Goal: Information Seeking & Learning: Find specific fact

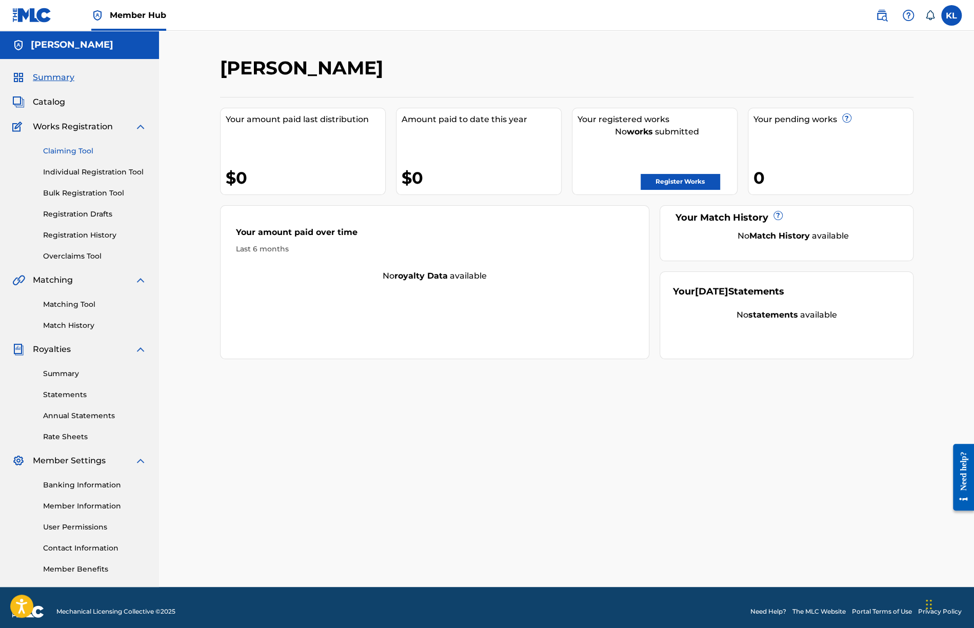
click at [64, 152] on link "Claiming Tool" at bounding box center [95, 151] width 104 height 11
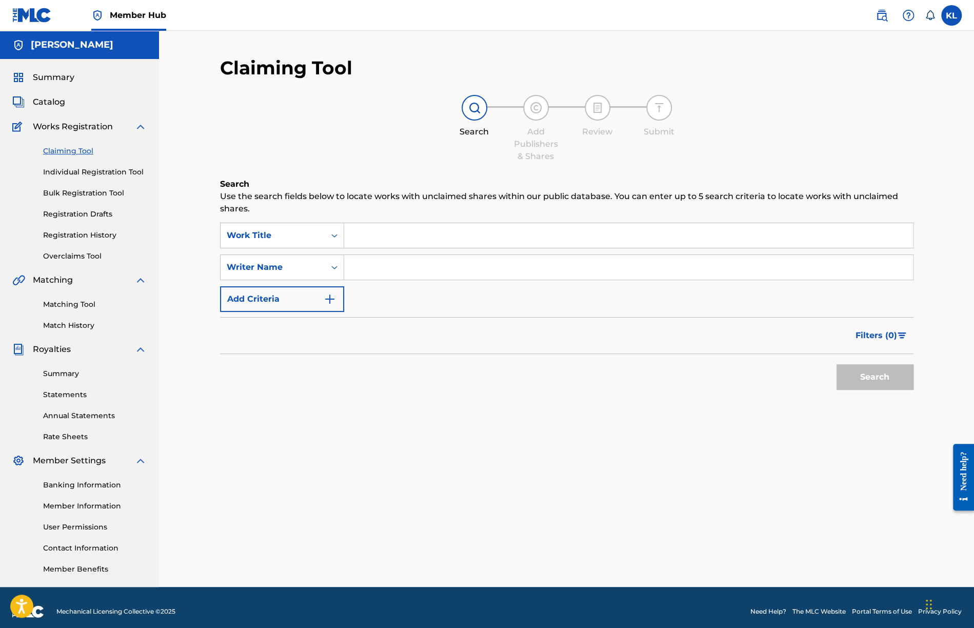
click at [374, 231] on input "Search Form" at bounding box center [628, 235] width 569 height 25
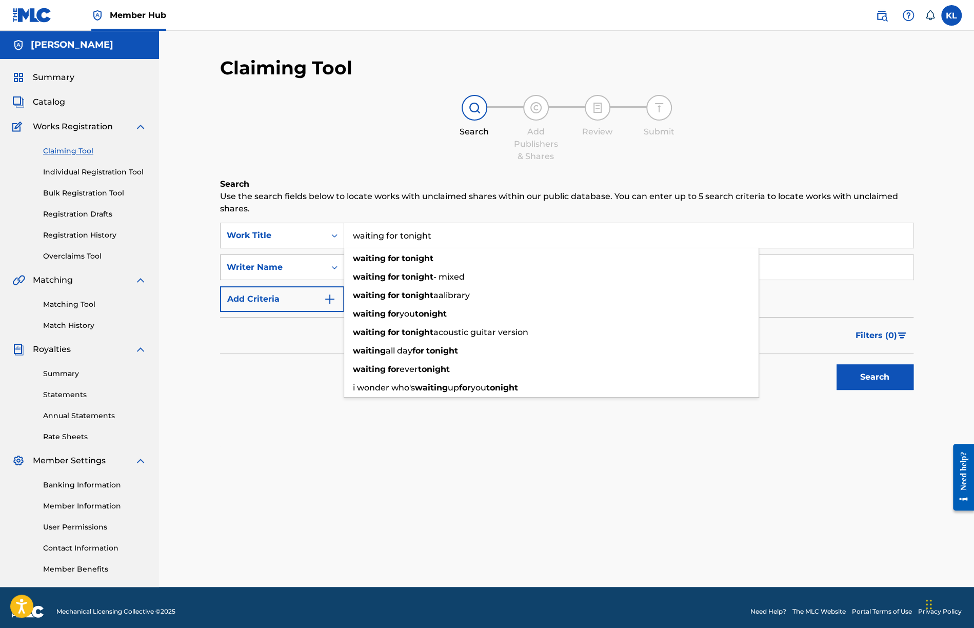
type input "waiting for tonight"
click at [333, 260] on div "Search Form" at bounding box center [334, 267] width 18 height 18
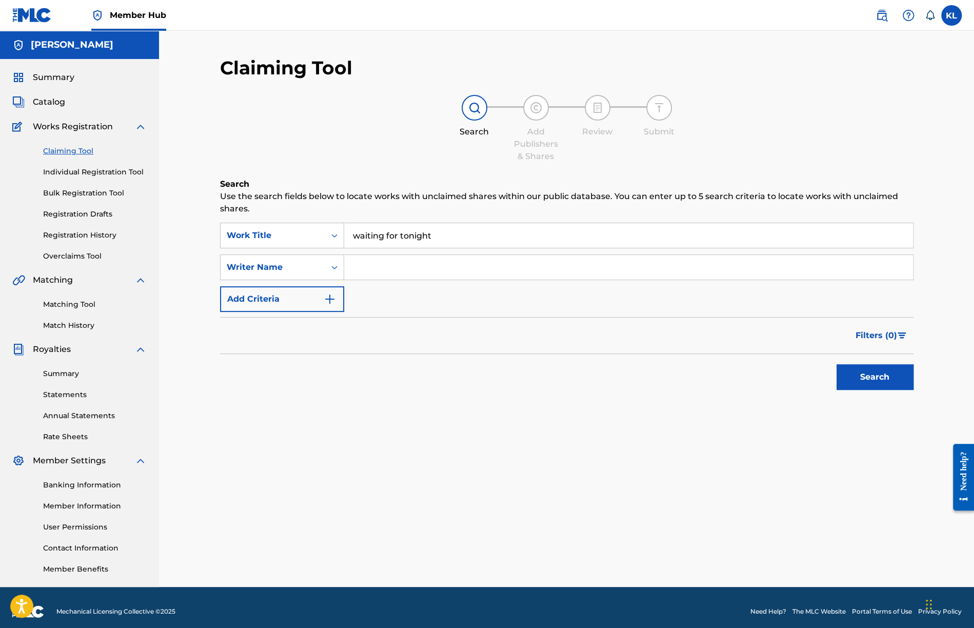
click at [499, 355] on div "Search" at bounding box center [566, 374] width 693 height 41
click at [886, 376] on button "Search" at bounding box center [874, 377] width 77 height 26
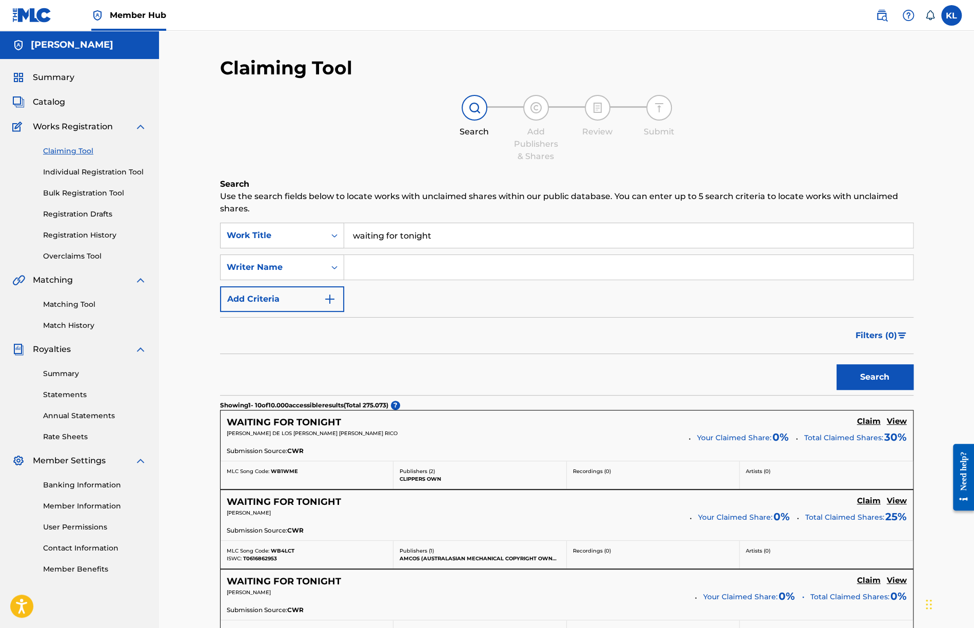
click at [380, 270] on input "Search Form" at bounding box center [628, 267] width 569 height 25
type input "[PERSON_NAME]"
click at [864, 374] on button "Search" at bounding box center [874, 377] width 77 height 26
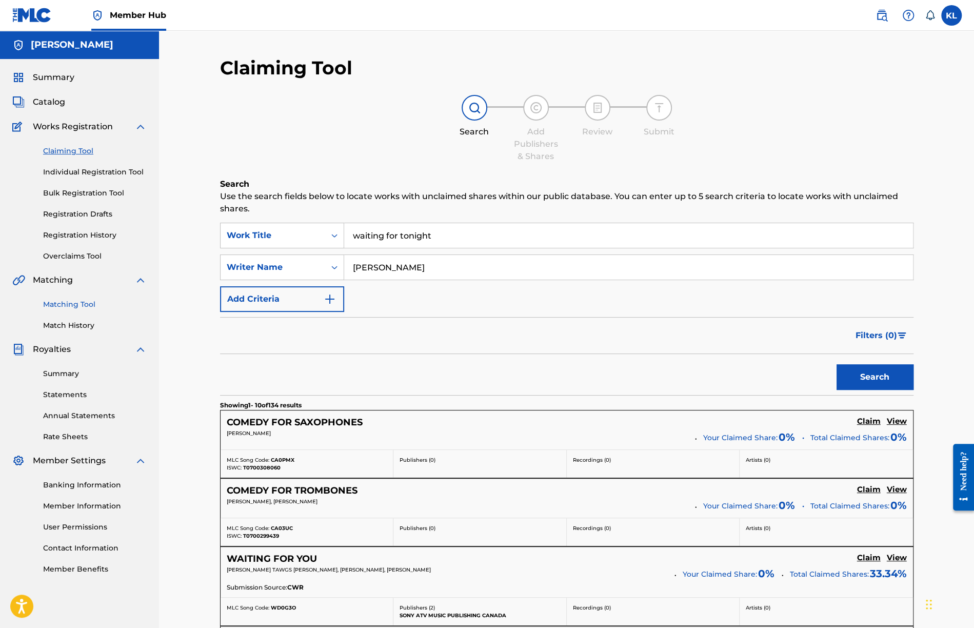
click at [76, 302] on link "Matching Tool" at bounding box center [95, 304] width 104 height 11
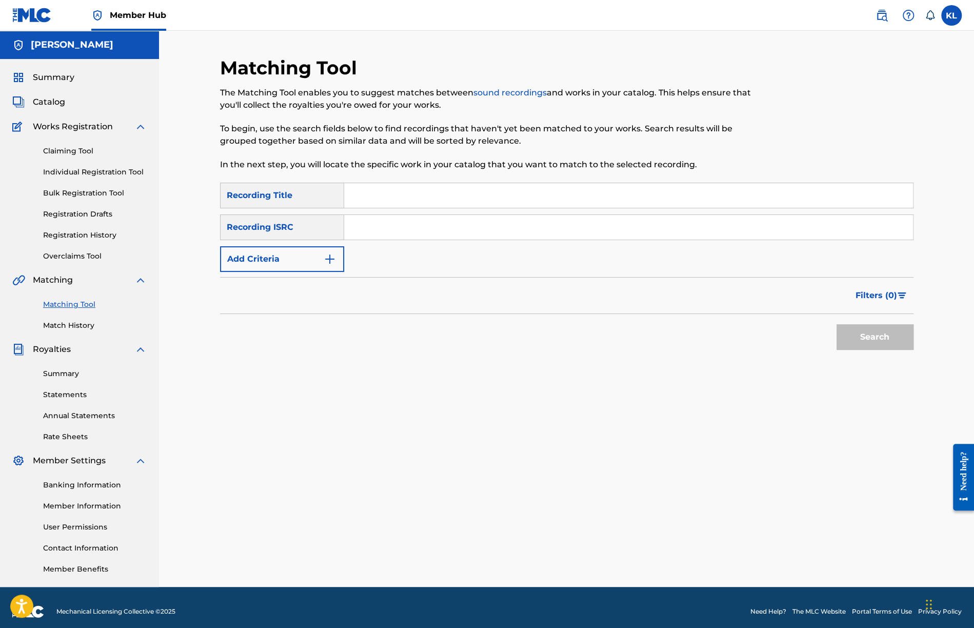
click at [398, 197] on input "Search Form" at bounding box center [628, 195] width 569 height 25
type input "waiting for tonight"
click at [871, 337] on button "Search" at bounding box center [874, 337] width 77 height 26
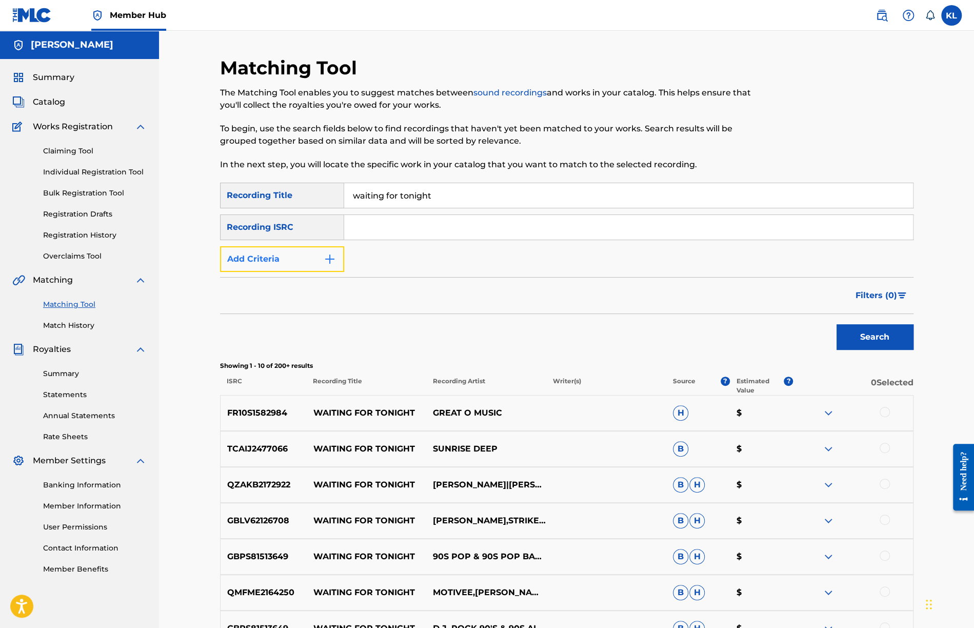
click at [299, 255] on button "Add Criteria" at bounding box center [282, 259] width 124 height 26
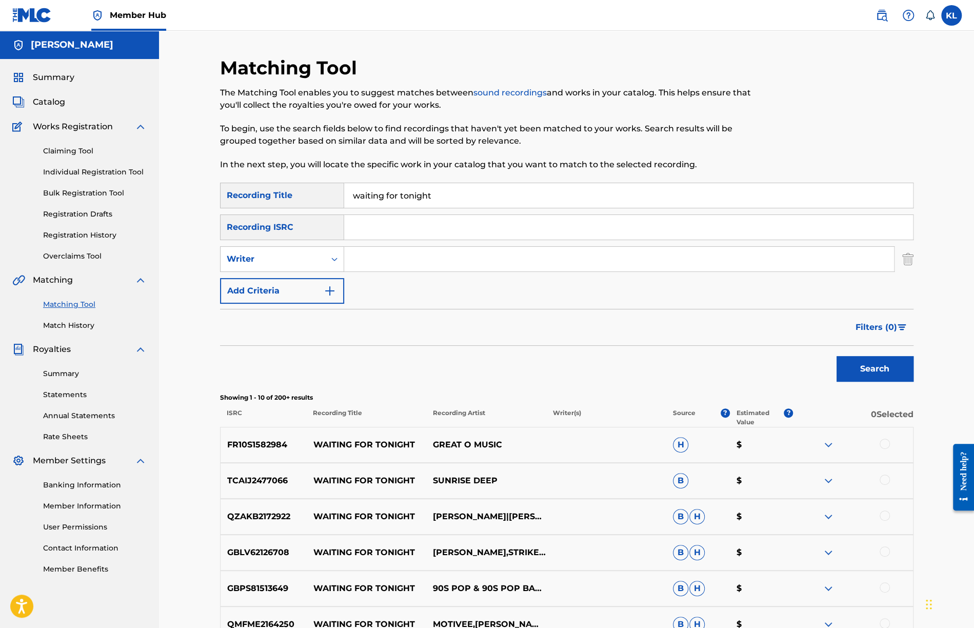
click at [358, 264] on input "Search Form" at bounding box center [619, 259] width 550 height 25
type input "[DEMOGRAPHIC_DATA]"
click at [836, 356] on button "Search" at bounding box center [874, 369] width 77 height 26
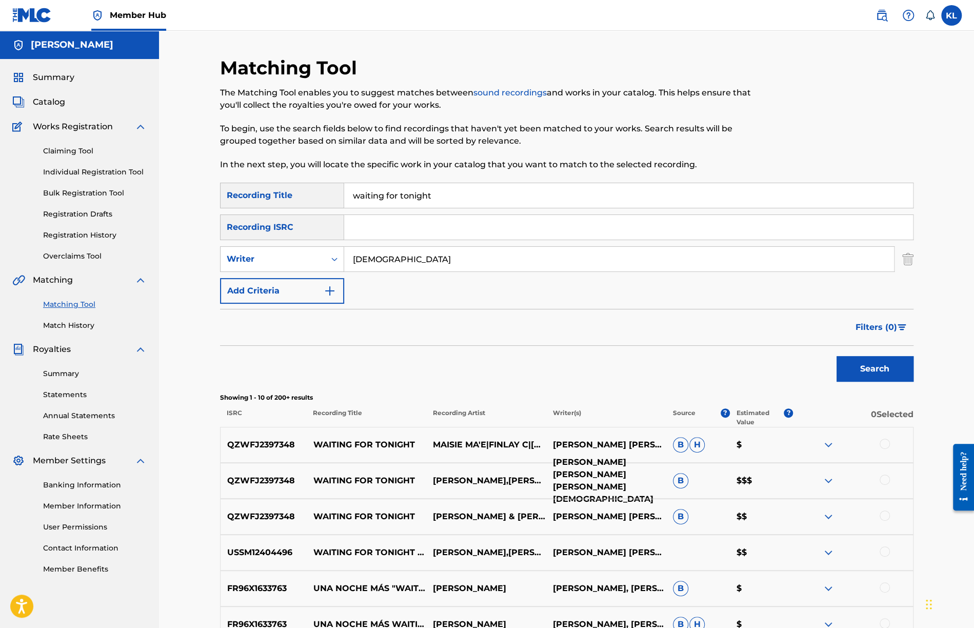
click at [613, 479] on p "[PERSON_NAME] [PERSON_NAME] [PERSON_NAME][DEMOGRAPHIC_DATA]" at bounding box center [606, 480] width 120 height 49
drag, startPoint x: 324, startPoint y: 480, endPoint x: 358, endPoint y: 481, distance: 33.9
click at [324, 480] on p "WAITING FOR TONIGHT" at bounding box center [366, 480] width 120 height 12
click at [681, 481] on span "B" at bounding box center [680, 480] width 15 height 15
click at [832, 481] on img at bounding box center [828, 480] width 12 height 12
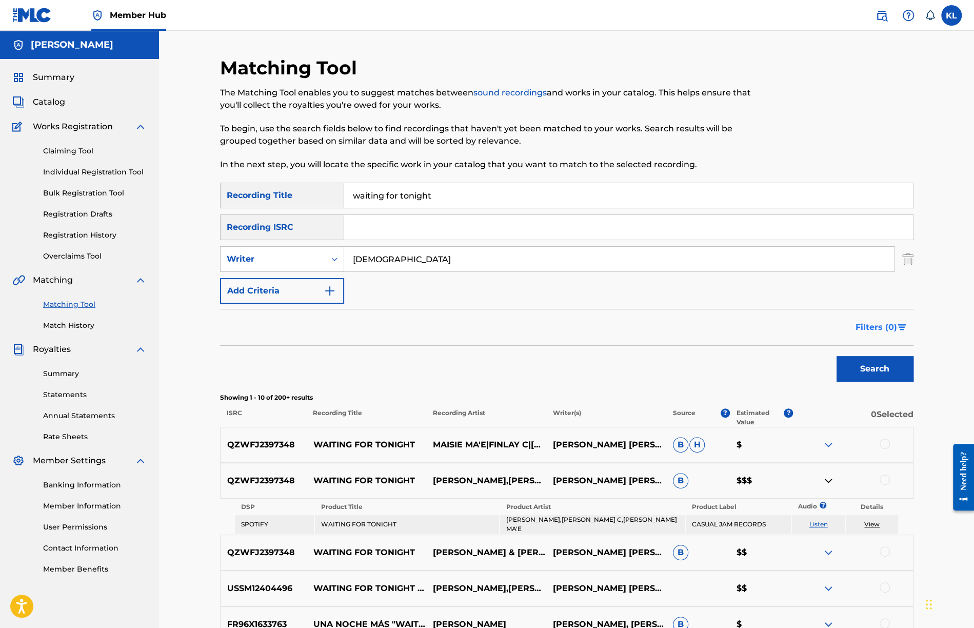
click at [865, 329] on span "Filters ( 0 )" at bounding box center [876, 327] width 42 height 12
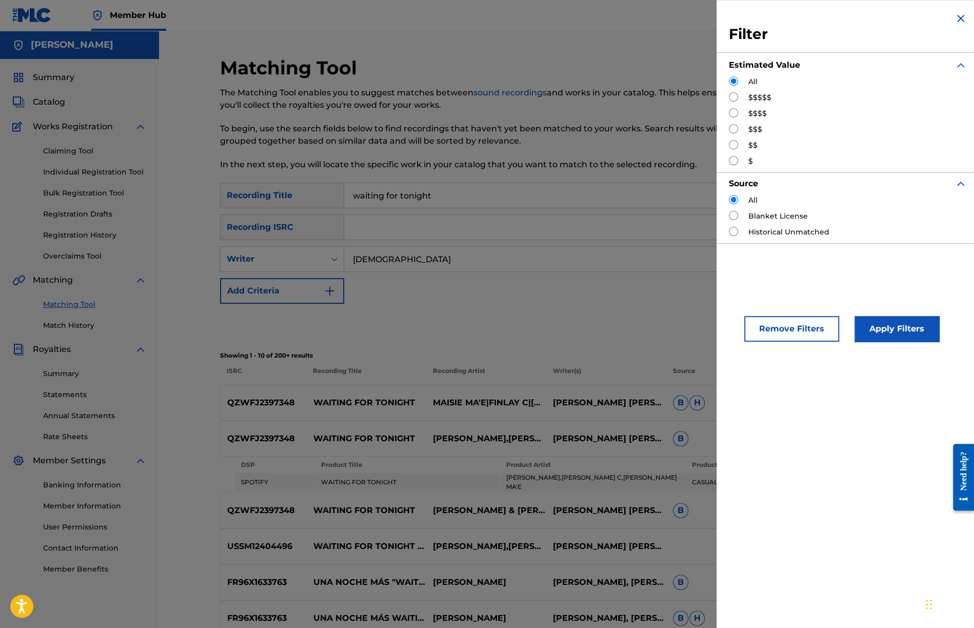
click at [757, 97] on label "$$$$$" at bounding box center [759, 97] width 23 height 11
click at [735, 93] on input "Search Form" at bounding box center [733, 96] width 9 height 9
radio input "true"
click at [882, 332] on button "Apply Filters" at bounding box center [896, 329] width 85 height 26
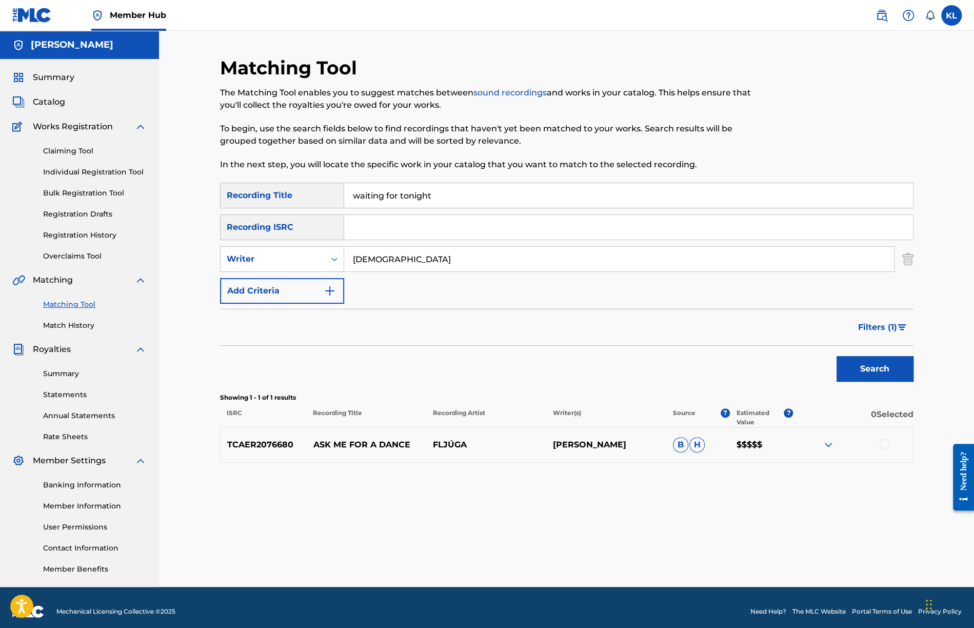
click at [352, 257] on input "[DEMOGRAPHIC_DATA]" at bounding box center [619, 259] width 550 height 25
type input "[PERSON_NAME]"
drag, startPoint x: 444, startPoint y: 198, endPoint x: 170, endPoint y: 218, distance: 274.5
click at [170, 218] on div "Matching Tool The Matching Tool enables you to suggest matches between sound re…" at bounding box center [566, 309] width 815 height 556
click at [836, 356] on button "Search" at bounding box center [874, 369] width 77 height 26
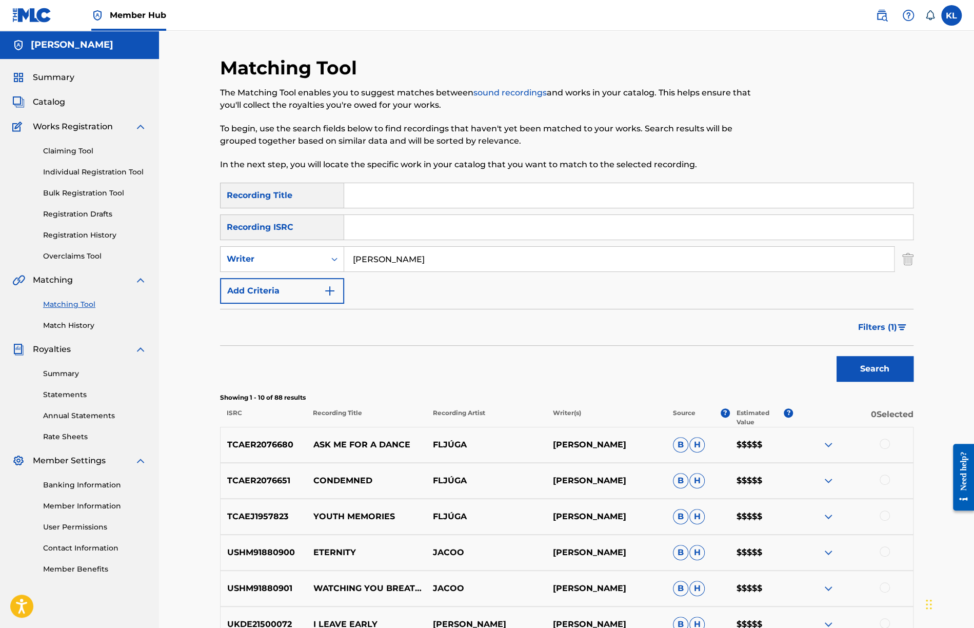
click at [407, 260] on input "[PERSON_NAME]" at bounding box center [619, 259] width 550 height 25
type input "[PERSON_NAME]"
click at [836, 356] on button "Search" at bounding box center [874, 369] width 77 height 26
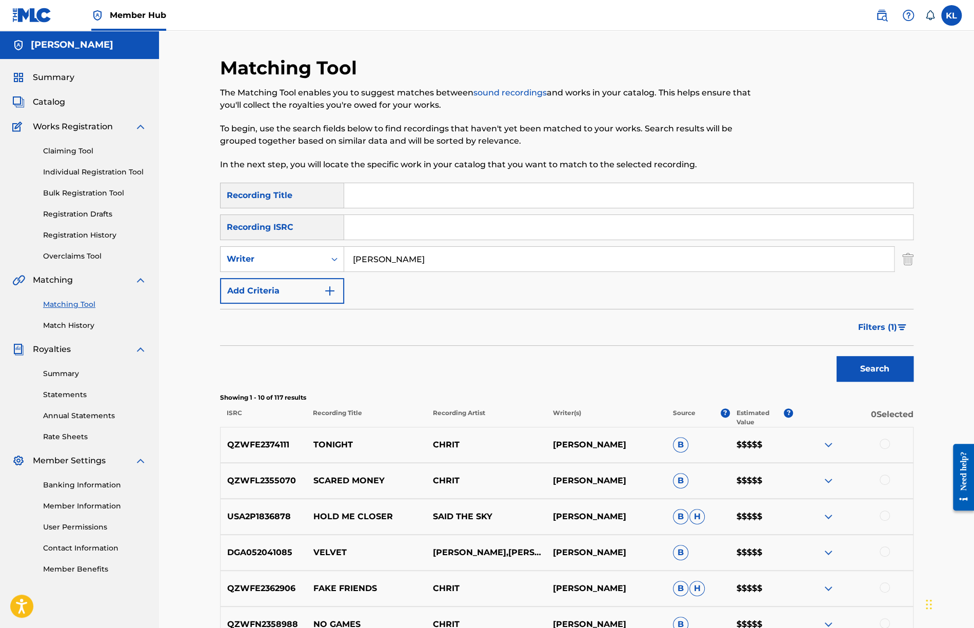
click at [35, 8] on img at bounding box center [31, 15] width 39 height 15
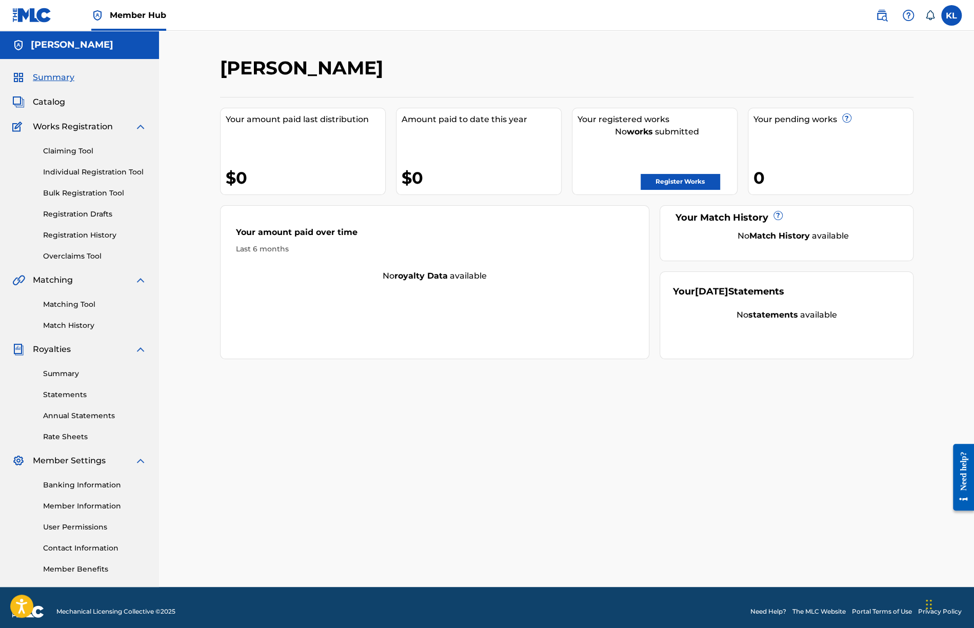
click at [27, 8] on img at bounding box center [31, 15] width 39 height 15
click at [117, 20] on span "Member Hub" at bounding box center [138, 15] width 56 height 12
click at [129, 12] on span "Member Hub" at bounding box center [138, 15] width 56 height 12
click at [47, 14] on img at bounding box center [31, 15] width 39 height 15
click at [950, 21] on label at bounding box center [951, 15] width 21 height 21
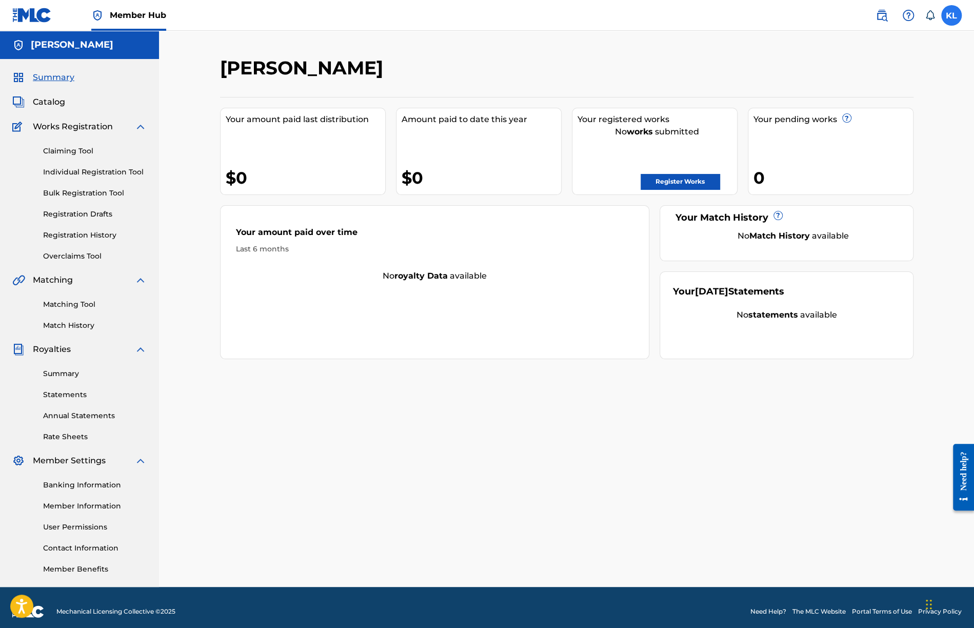
click at [951, 15] on input "[PERSON_NAME] [PERSON_NAME][EMAIL_ADDRESS][DOMAIN_NAME] Notification Preference…" at bounding box center [951, 15] width 0 height 0
click at [858, 144] on p "Log out" at bounding box center [852, 144] width 24 height 9
click at [951, 15] on input "[PERSON_NAME] [PERSON_NAME][EMAIL_ADDRESS][DOMAIN_NAME] Notification Preference…" at bounding box center [951, 15] width 0 height 0
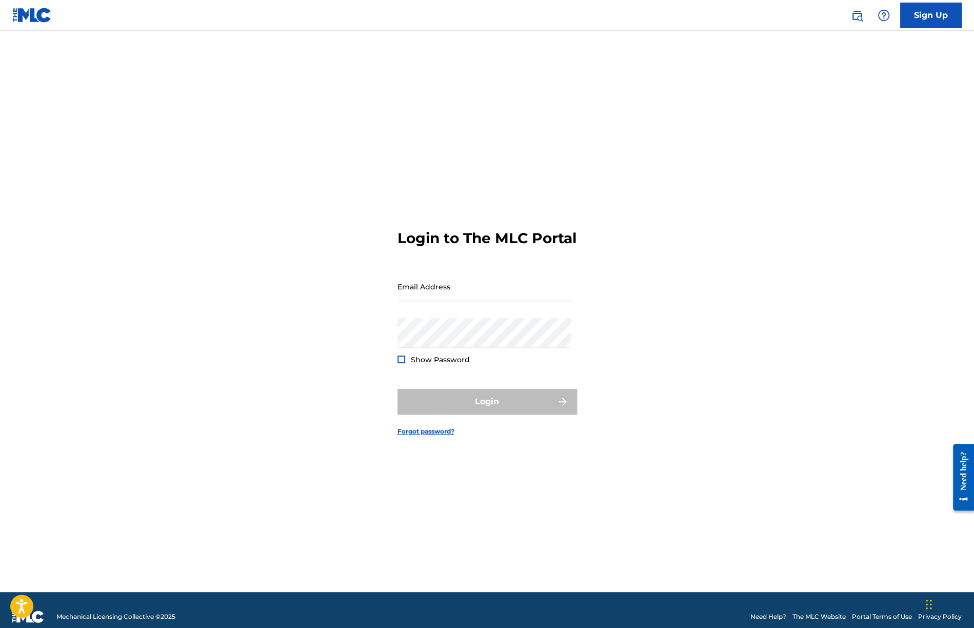
click at [17, 17] on img at bounding box center [31, 15] width 39 height 15
click at [855, 16] on img at bounding box center [857, 15] width 12 height 12
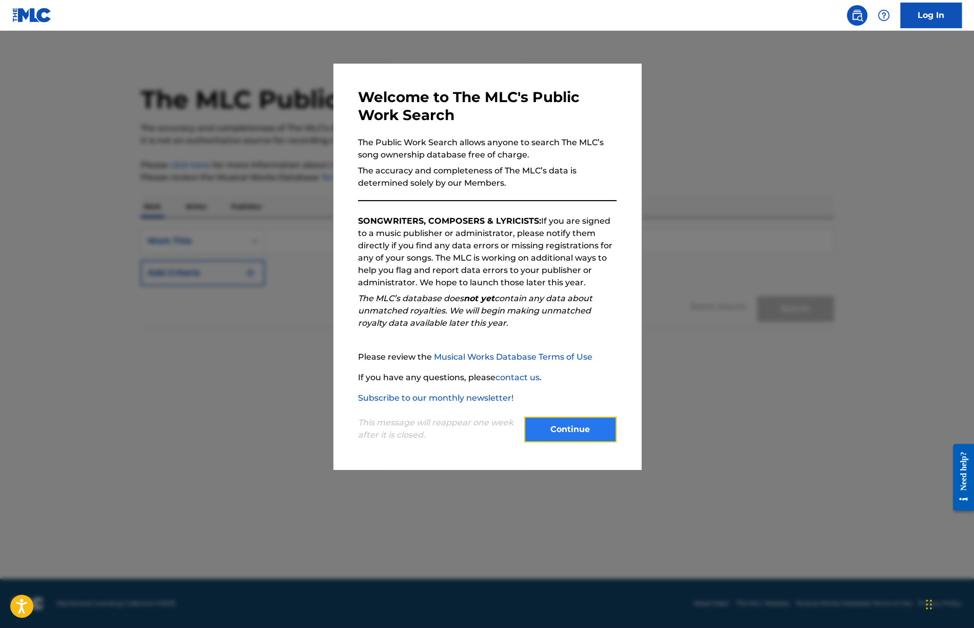
click at [540, 428] on button "Continue" at bounding box center [570, 429] width 92 height 26
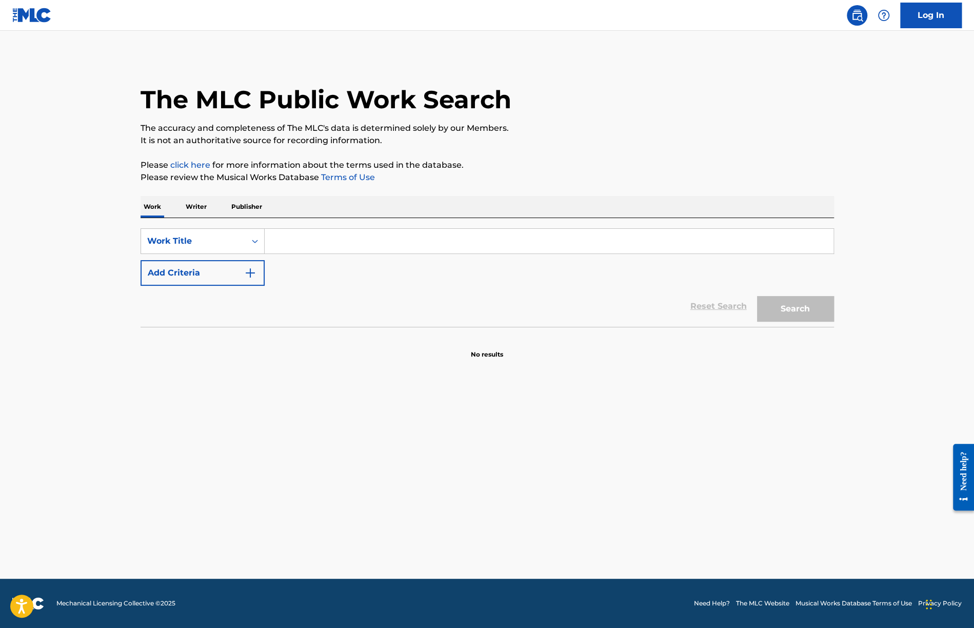
click at [320, 238] on input "Search Form" at bounding box center [549, 241] width 569 height 25
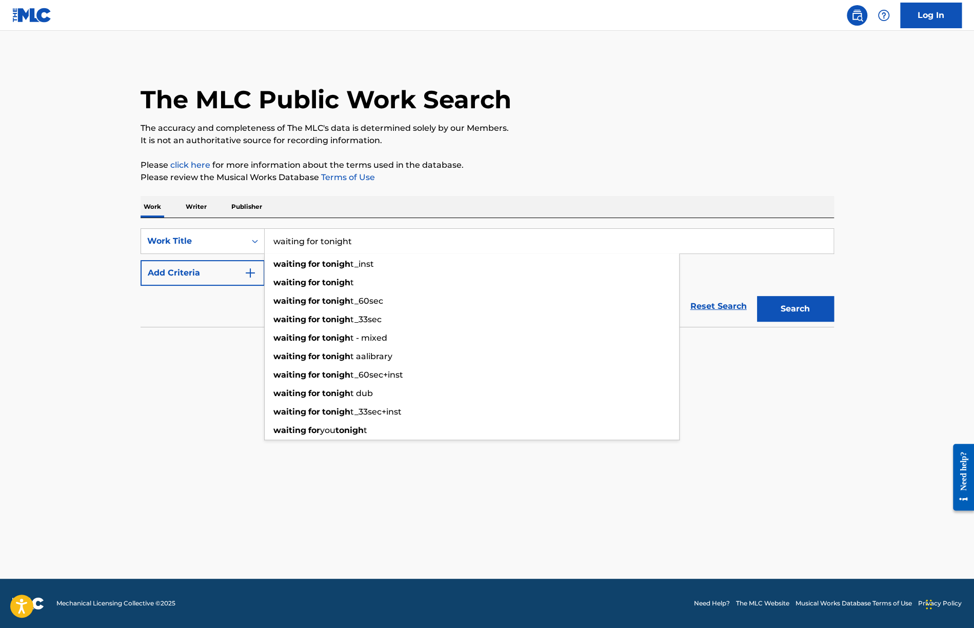
type input "waiting for tonight"
click at [757, 296] on button "Search" at bounding box center [795, 309] width 77 height 26
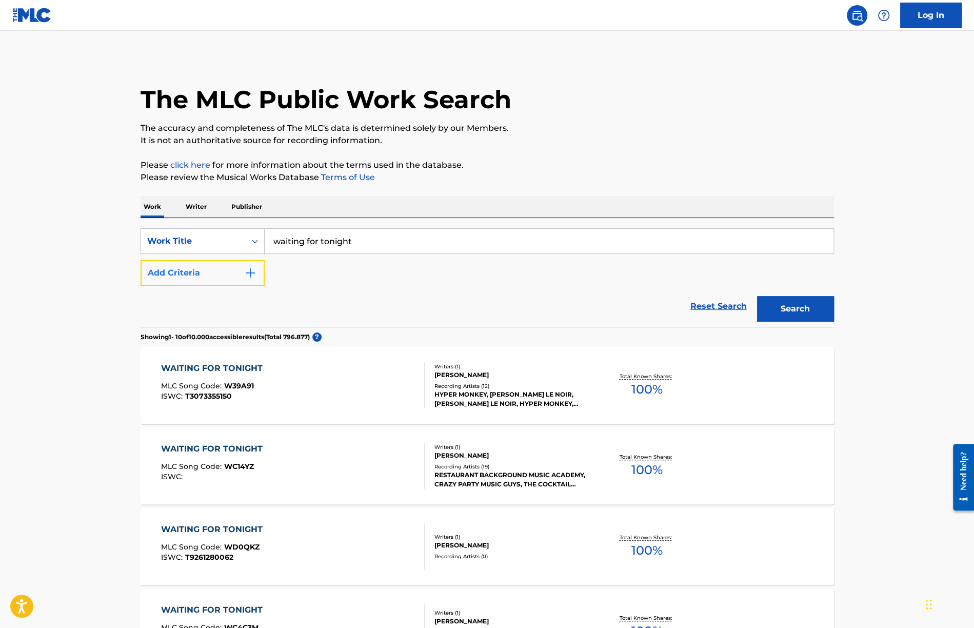
click at [253, 280] on button "Add Criteria" at bounding box center [202, 273] width 124 height 26
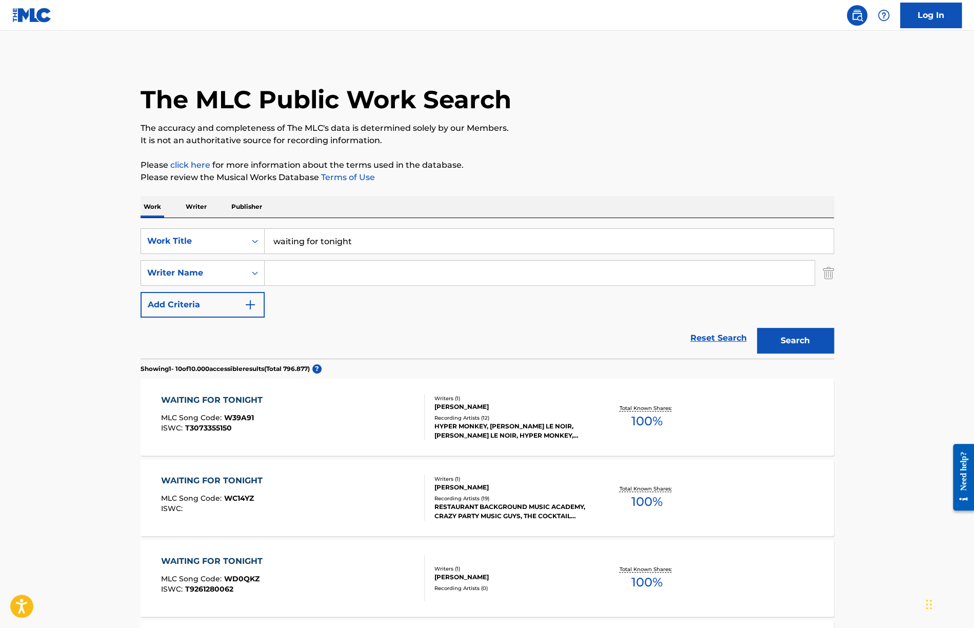
click at [289, 278] on input "Search Form" at bounding box center [540, 272] width 550 height 25
click at [757, 328] on button "Search" at bounding box center [795, 341] width 77 height 26
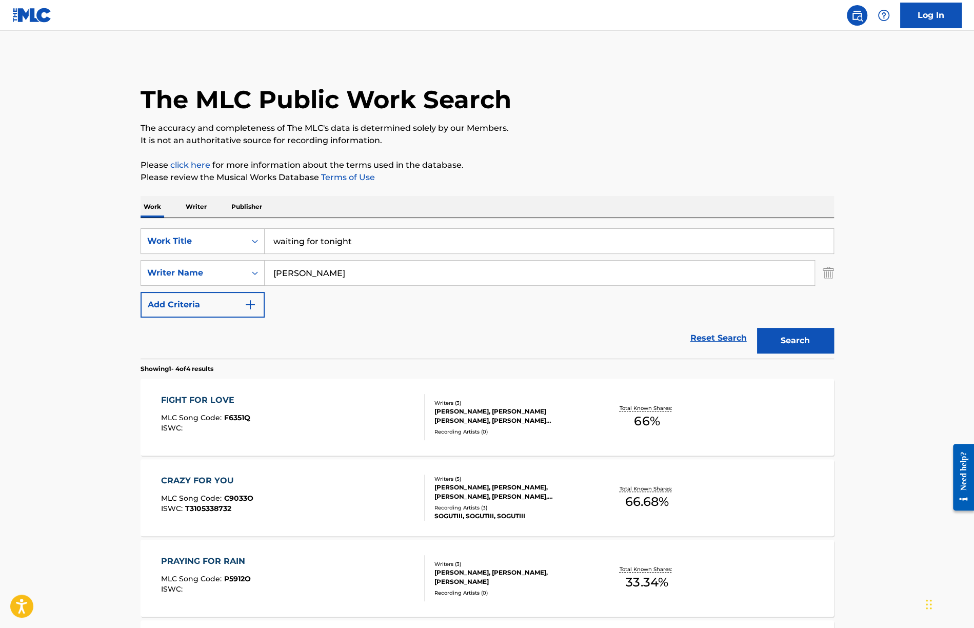
drag, startPoint x: 887, startPoint y: 450, endPoint x: 840, endPoint y: 431, distance: 50.4
click at [887, 450] on main "The MLC Public Work Search The accuracy and completeness of The MLC's data is d…" at bounding box center [487, 390] width 974 height 719
drag, startPoint x: 358, startPoint y: 277, endPoint x: -27, endPoint y: 272, distance: 384.6
click at [0, 272] on html "Accessibility Screen-Reader Guide, Feedback, and Issue Reporting | New window 0…" at bounding box center [487, 314] width 974 height 628
type input "[PERSON_NAME]"
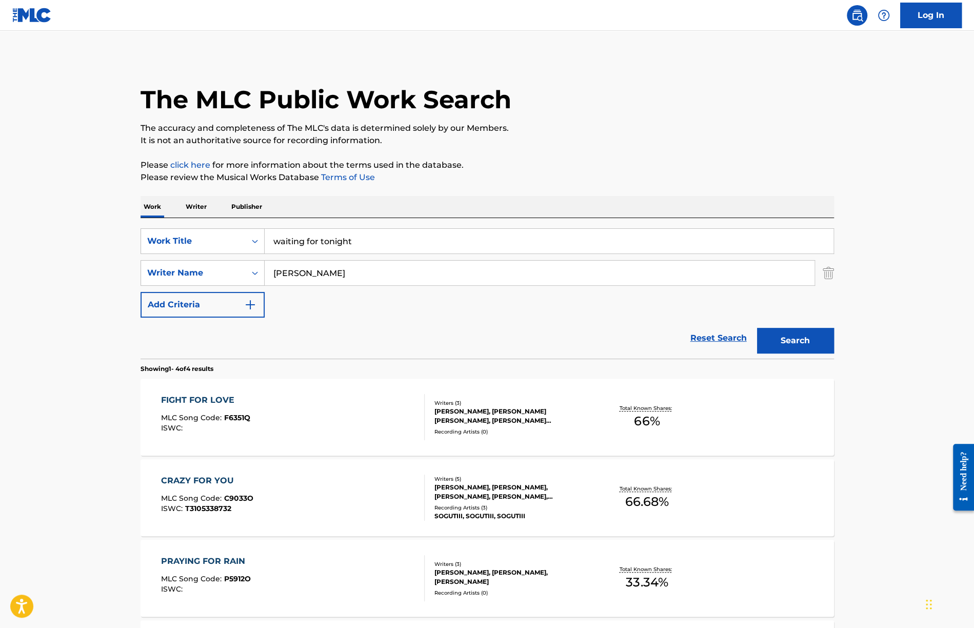
click at [757, 328] on button "Search" at bounding box center [795, 341] width 77 height 26
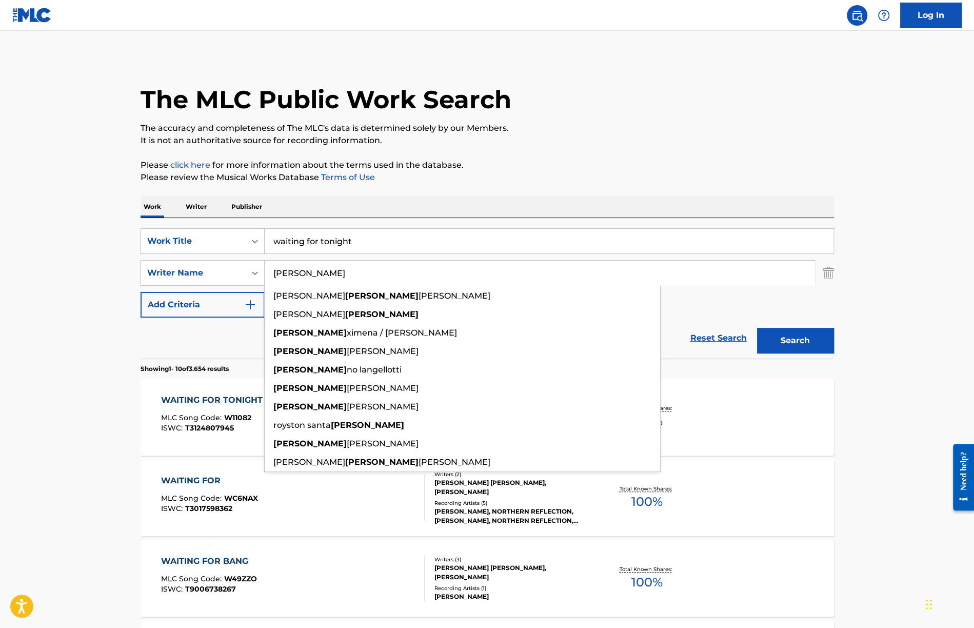
click at [859, 433] on main "The MLC Public Work Search The accuracy and completeness of The MLC's data is d…" at bounding box center [487, 634] width 974 height 1207
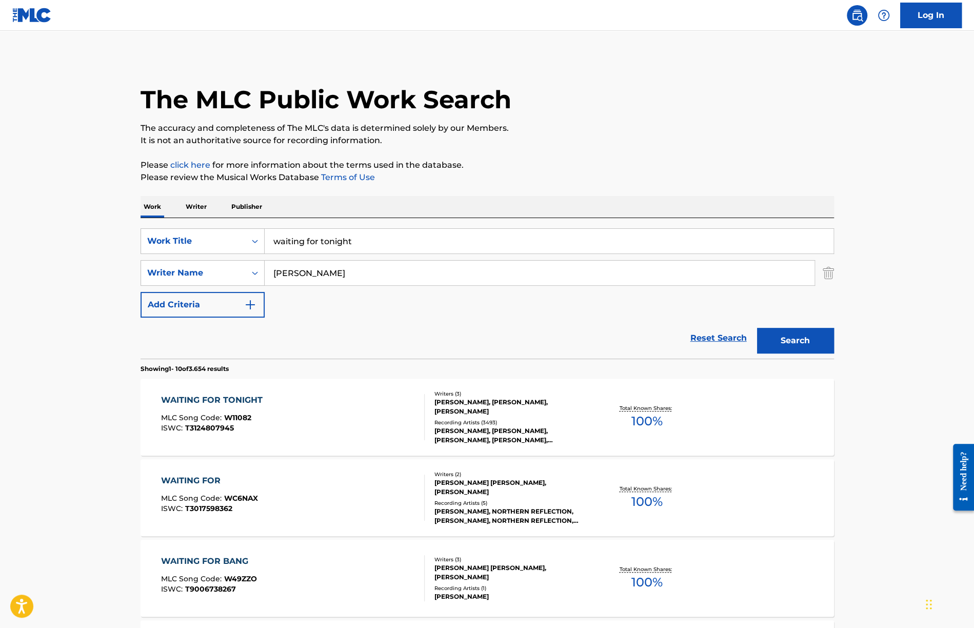
click at [217, 400] on div "WAITING FOR TONIGHT" at bounding box center [214, 400] width 107 height 12
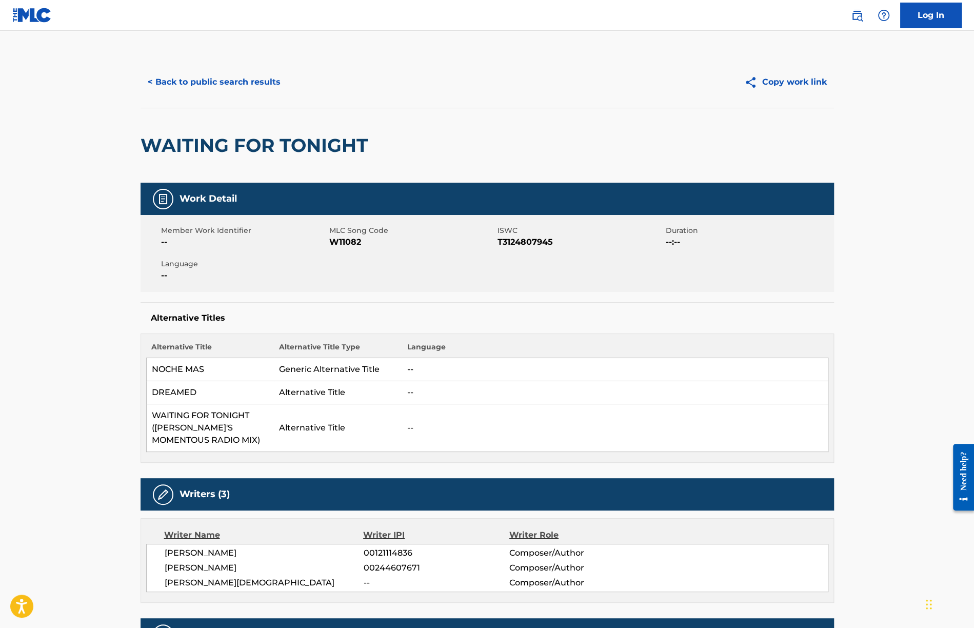
scroll to position [103, 0]
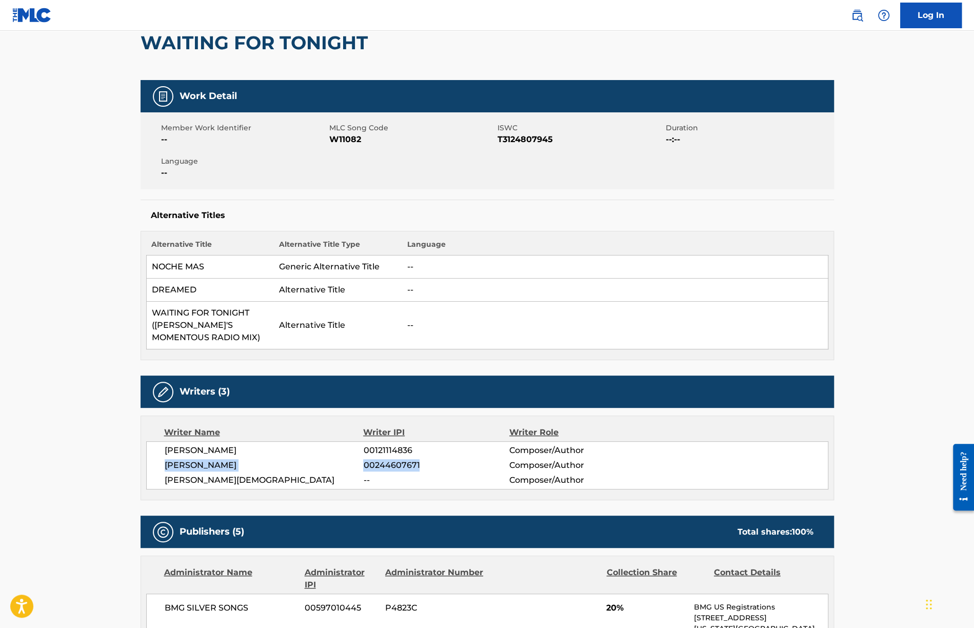
drag, startPoint x: 161, startPoint y: 463, endPoint x: 432, endPoint y: 468, distance: 270.7
click at [432, 468] on div "[PERSON_NAME] 00121114836 Composer/Author [PERSON_NAME] 00244607671 Composer/Au…" at bounding box center [487, 465] width 682 height 48
copy div "[PERSON_NAME] 00244607671"
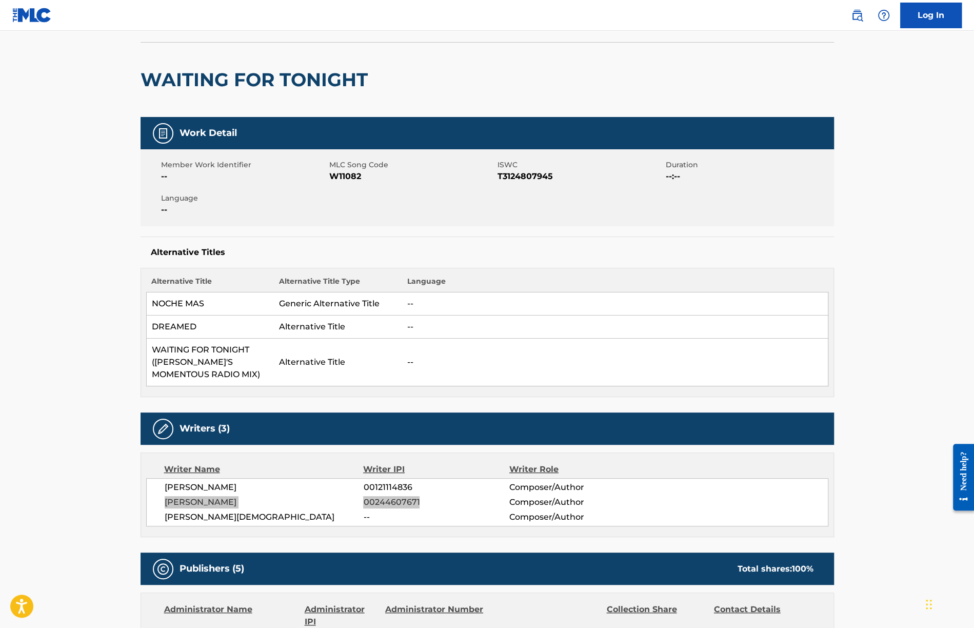
scroll to position [0, 0]
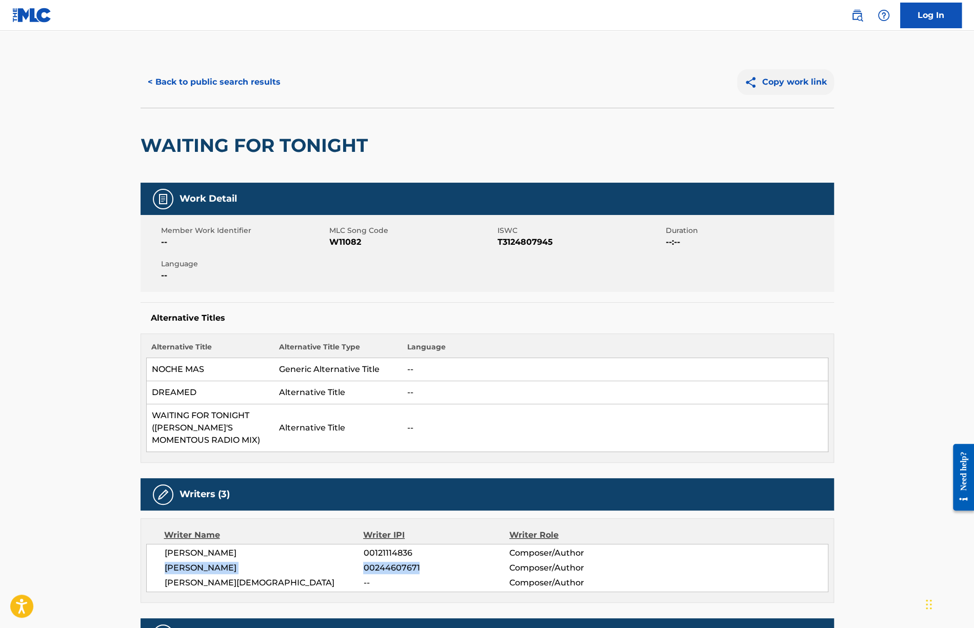
click at [777, 77] on button "Copy work link" at bounding box center [785, 82] width 97 height 26
click at [189, 82] on button "< Back to public search results" at bounding box center [213, 82] width 147 height 26
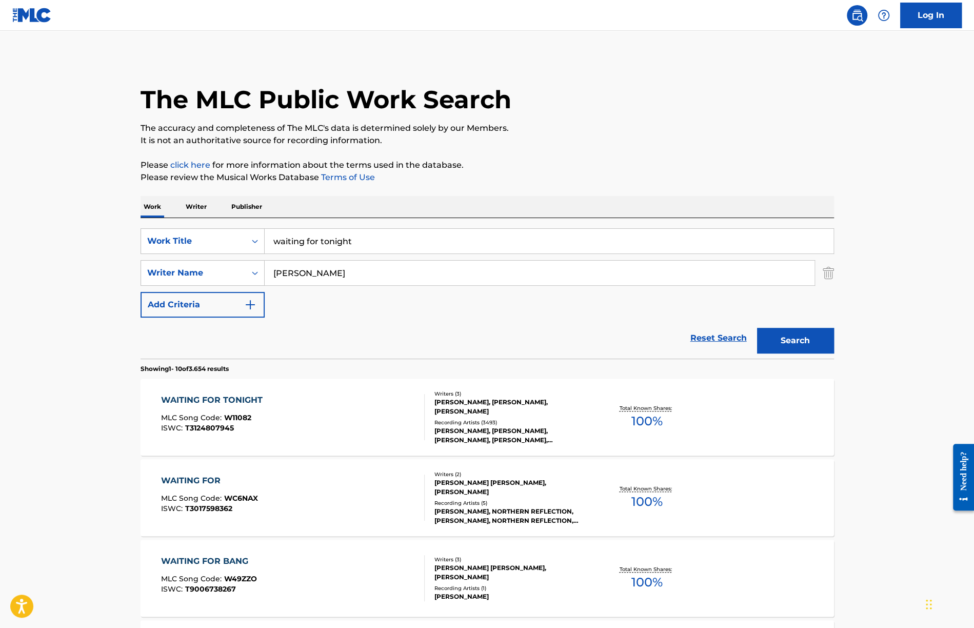
drag, startPoint x: 376, startPoint y: 240, endPoint x: 184, endPoint y: 223, distance: 192.5
click at [184, 223] on div "SearchWithCriteria524008b0-a267-418f-ba1d-1f6a04872211 Work Title waiting for t…" at bounding box center [486, 288] width 693 height 140
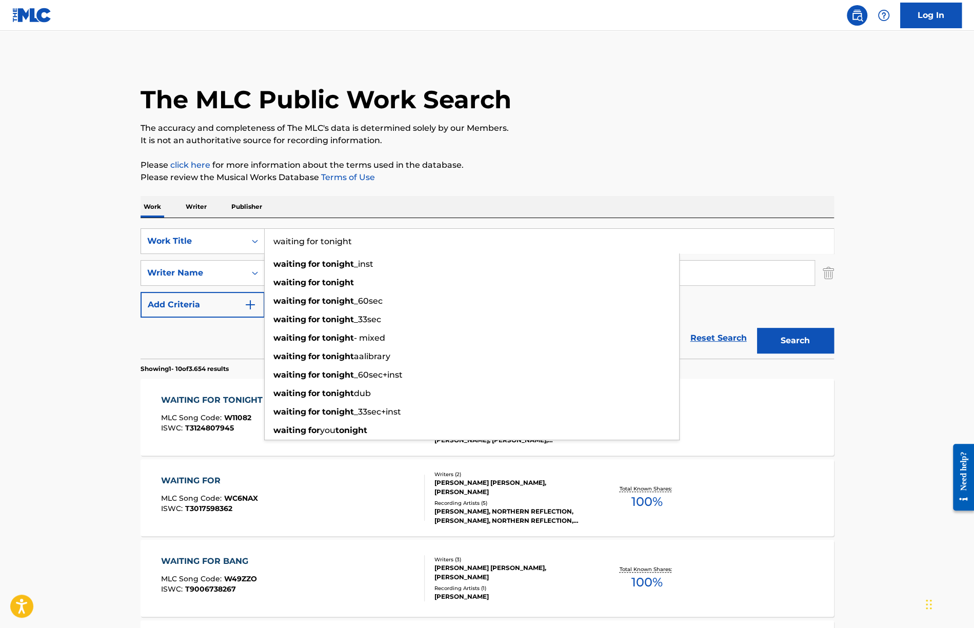
click at [192, 201] on p "Writer" at bounding box center [196, 207] width 27 height 22
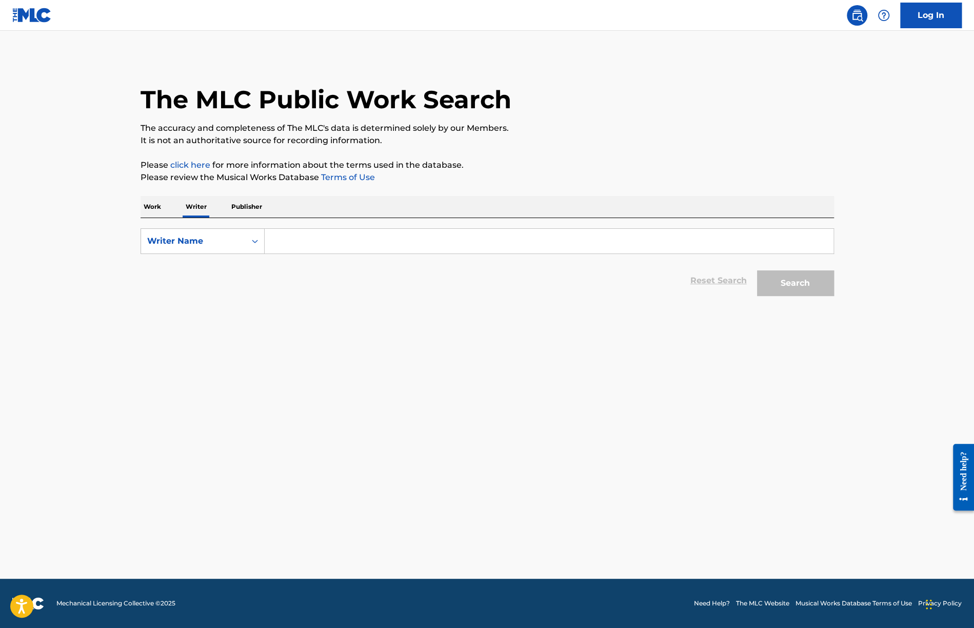
click at [309, 243] on input "Search Form" at bounding box center [549, 241] width 569 height 25
click at [291, 240] on input "Search Form" at bounding box center [549, 241] width 569 height 25
paste input "[PERSON_NAME] 00244607769 Sesac [PERSON_NAME]"
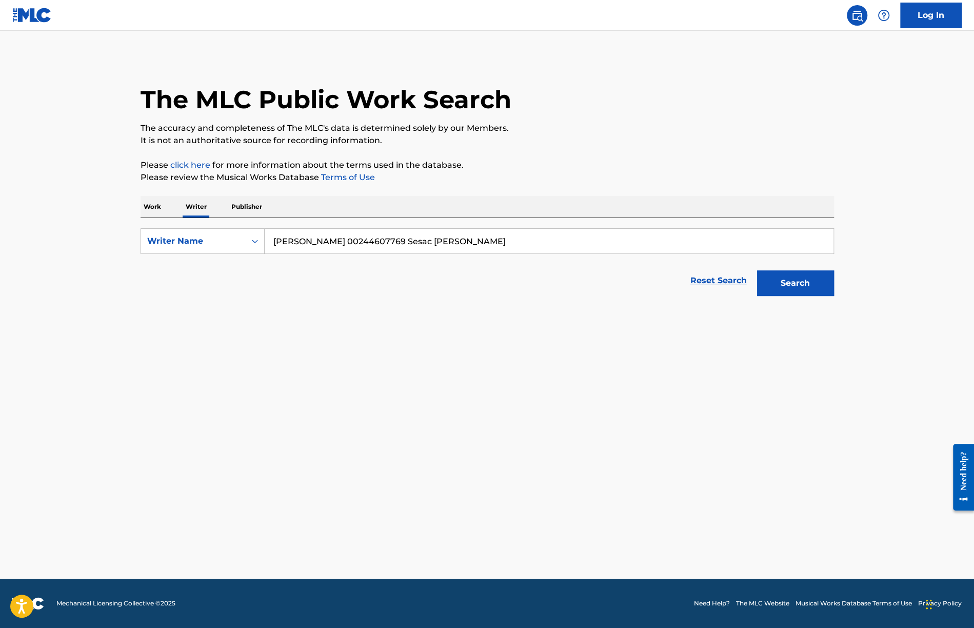
click at [757, 270] on button "Search" at bounding box center [795, 283] width 77 height 26
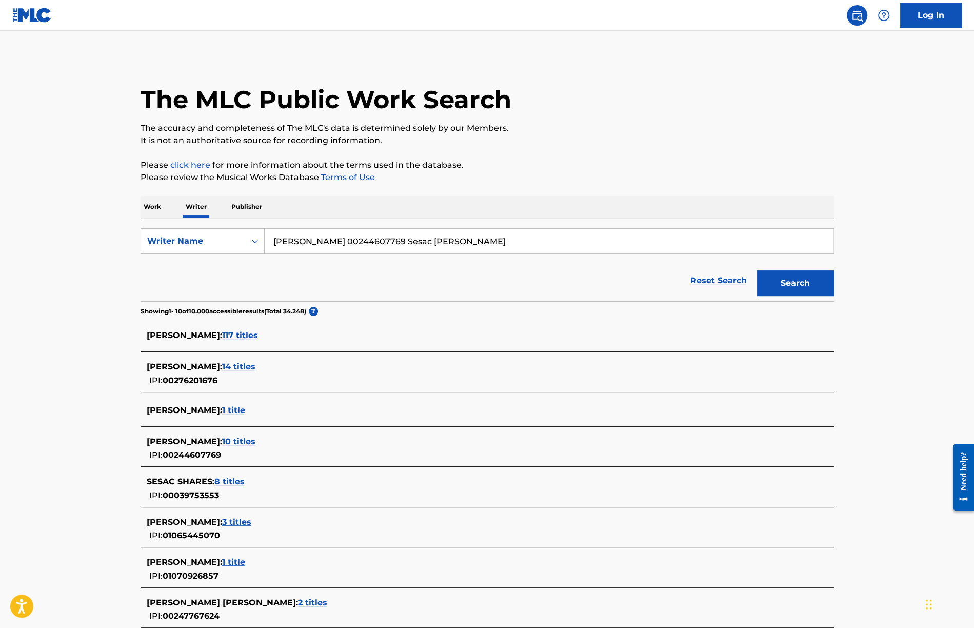
click at [387, 244] on input "[PERSON_NAME] 00244607769 Sesac [PERSON_NAME]" at bounding box center [549, 241] width 569 height 25
drag, startPoint x: 384, startPoint y: 240, endPoint x: 590, endPoint y: 240, distance: 206.1
click at [590, 240] on input "[PERSON_NAME] 00244607769 Sesac [PERSON_NAME]" at bounding box center [549, 241] width 569 height 25
type input "[PERSON_NAME] 00244607769"
click at [255, 365] on span "14 titles" at bounding box center [238, 366] width 33 height 10
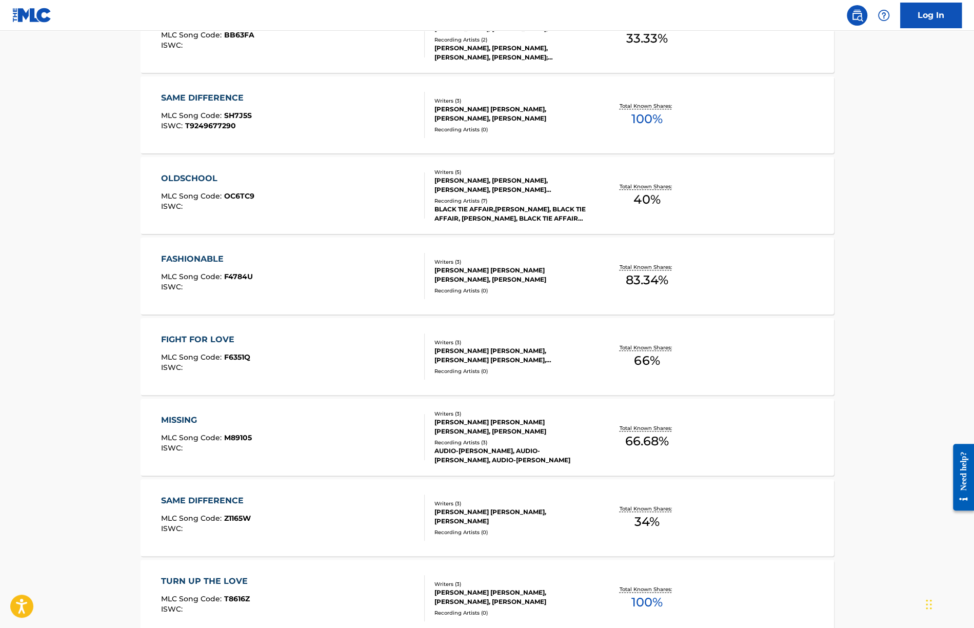
scroll to position [615, 0]
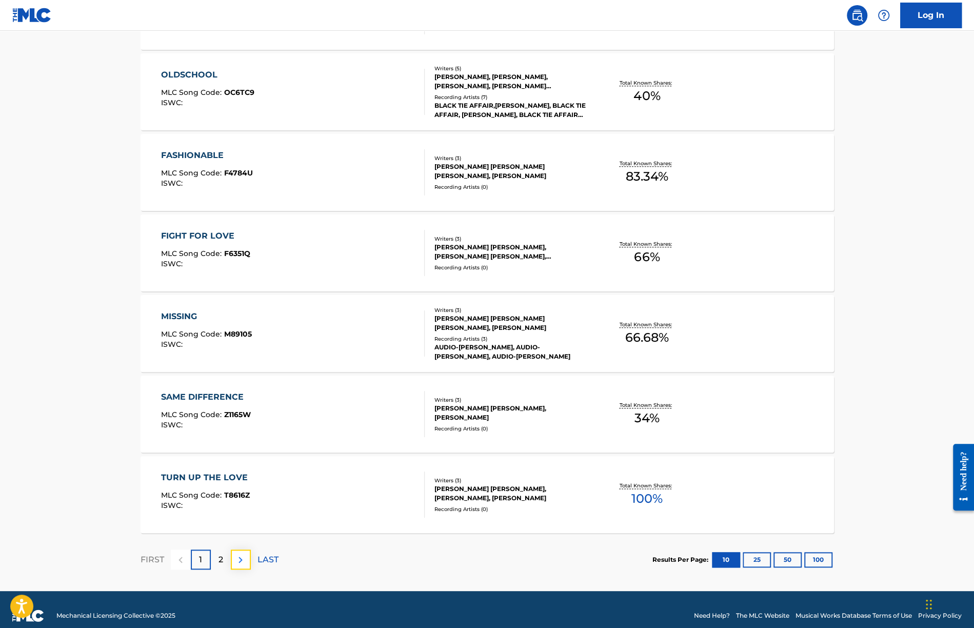
click at [241, 561] on img at bounding box center [240, 559] width 12 height 12
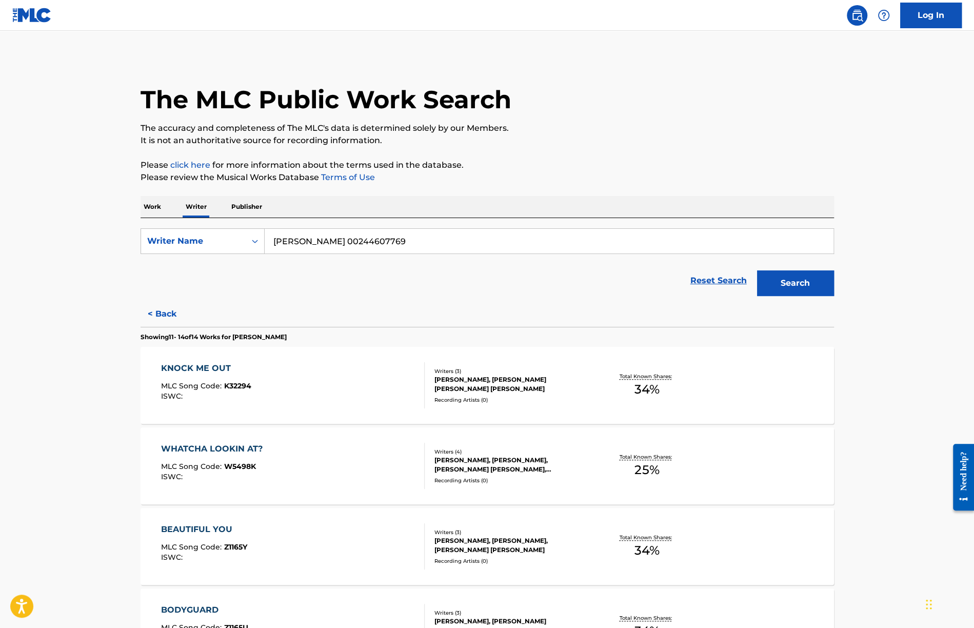
scroll to position [144, 0]
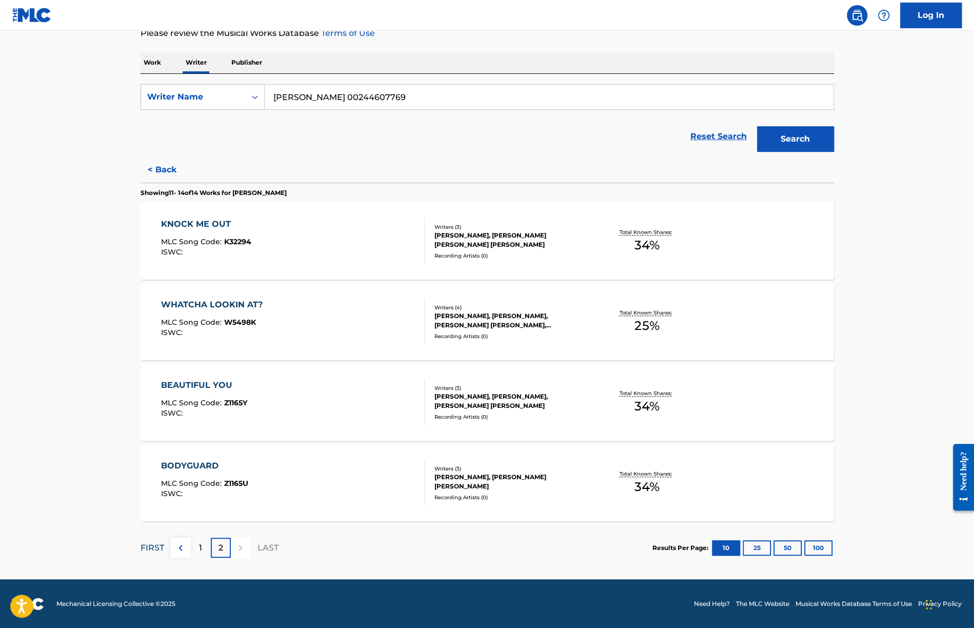
click at [154, 546] on p "FIRST" at bounding box center [152, 547] width 24 height 12
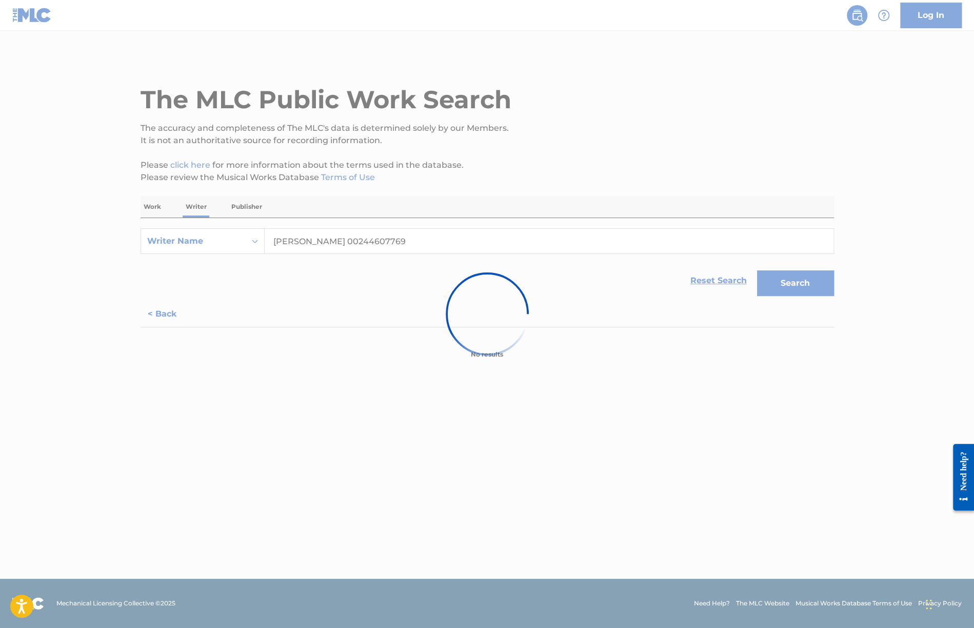
scroll to position [0, 0]
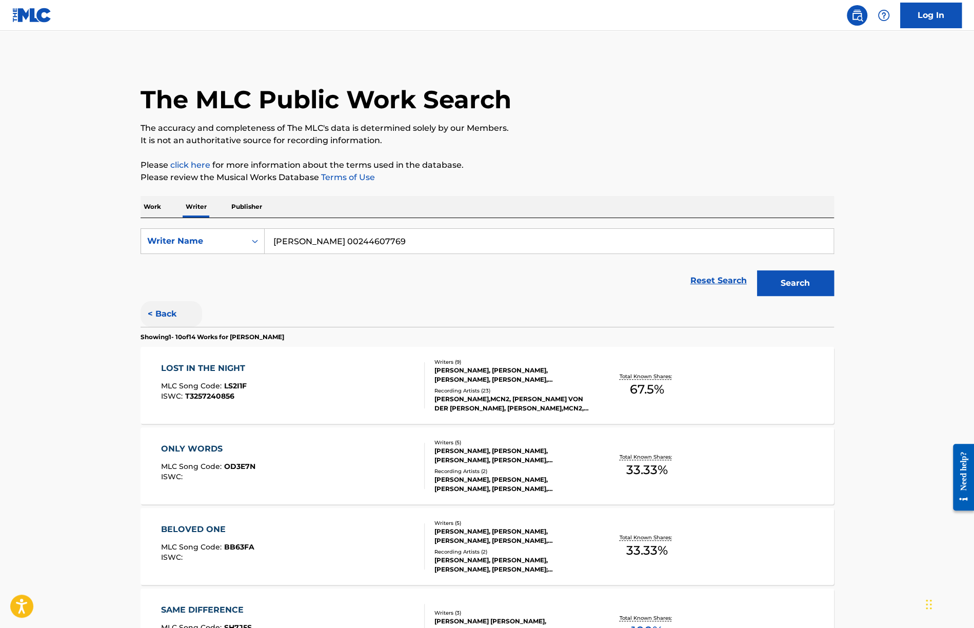
click at [171, 314] on button "< Back" at bounding box center [171, 314] width 62 height 26
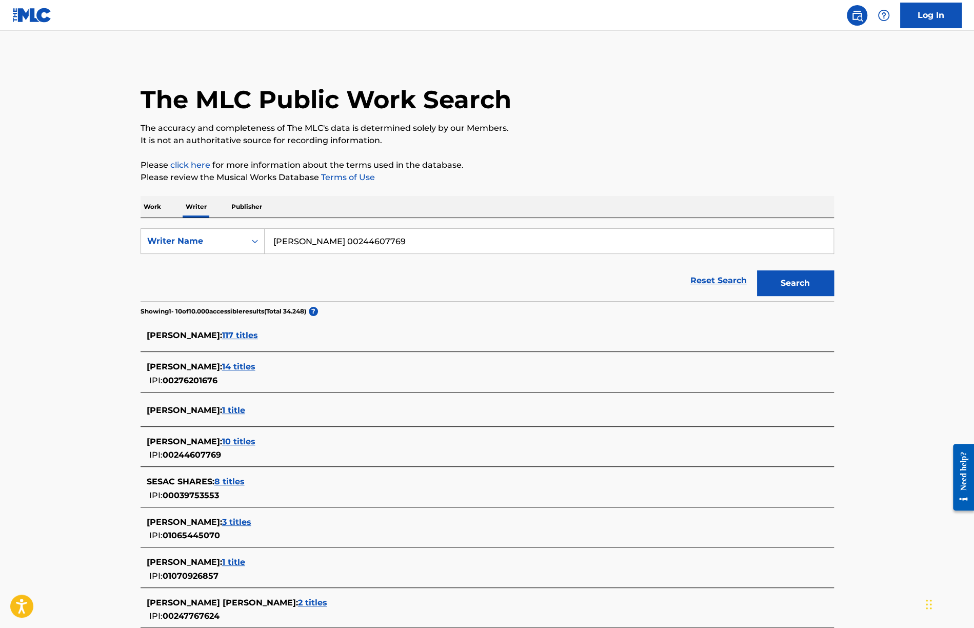
click at [250, 334] on span "117 titles" at bounding box center [240, 335] width 36 height 10
